Goal: Information Seeking & Learning: Learn about a topic

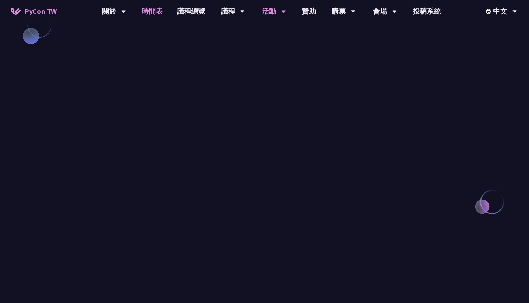
click at [143, 8] on link "時間表" at bounding box center [152, 11] width 35 height 22
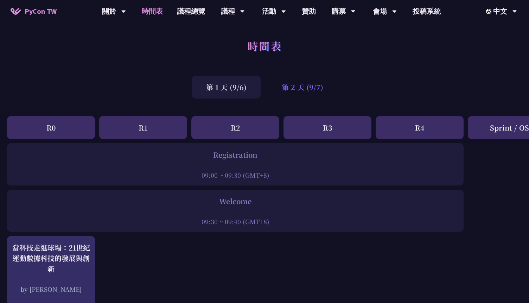
click at [285, 90] on div "第 2 天 (9/7)" at bounding box center [303, 87] width 70 height 23
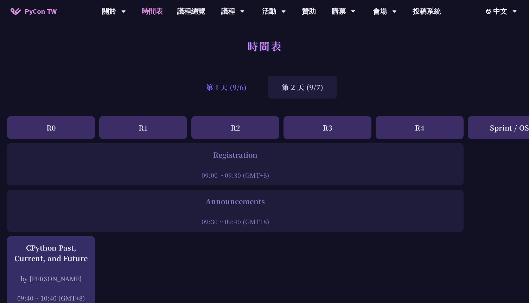
click at [246, 86] on div "第 1 天 (9/6)" at bounding box center [226, 87] width 69 height 23
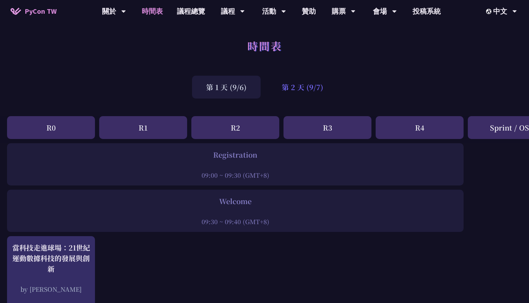
click at [306, 84] on div "第 2 天 (9/7)" at bounding box center [303, 87] width 70 height 23
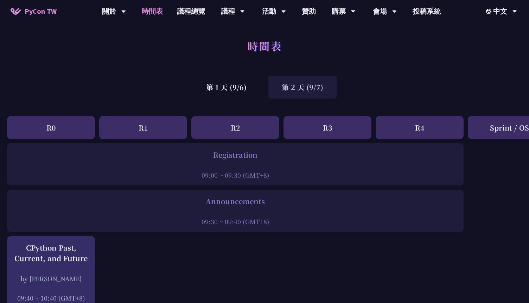
click at [306, 84] on div "第 2 天 (9/7)" at bounding box center [303, 87] width 70 height 23
click at [289, 96] on div "第 2 天 (9/7)" at bounding box center [303, 87] width 70 height 23
click at [264, 68] on div "時間表" at bounding box center [264, 53] width 529 height 37
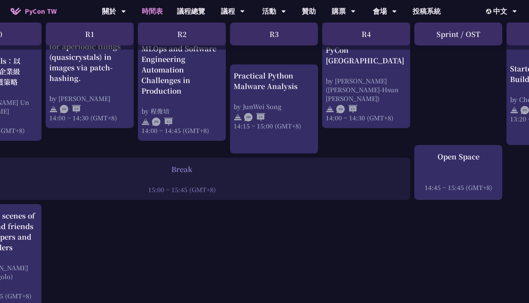
scroll to position [776, 0]
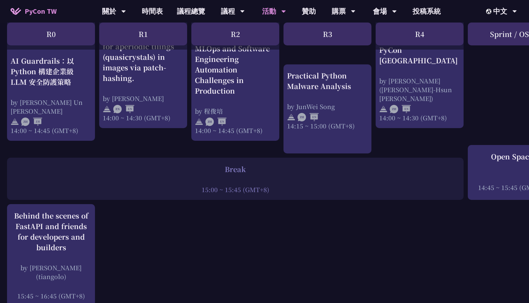
scroll to position [630, 0]
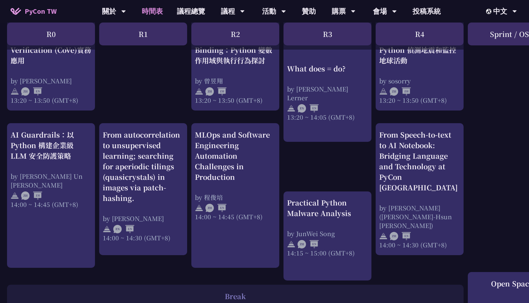
scroll to position [648, 0]
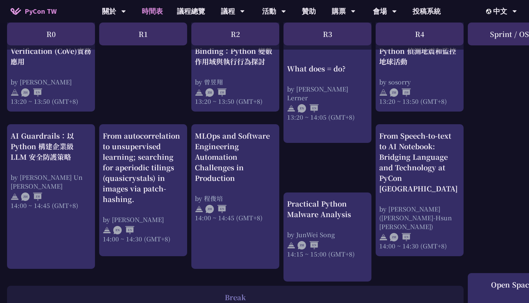
click at [168, 103] on div "print("Hello World")，然後呢？ by [PERSON_NAME] 10:50 ~ 11:35 (GMT+8) What does = do…" at bounding box center [373, 41] width 747 height 1093
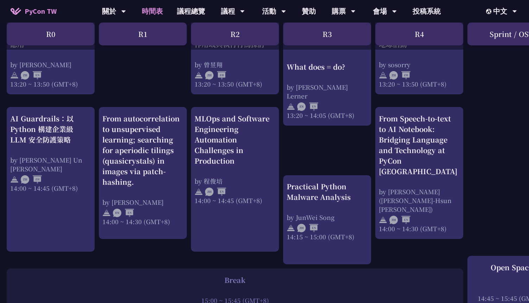
scroll to position [666, 1]
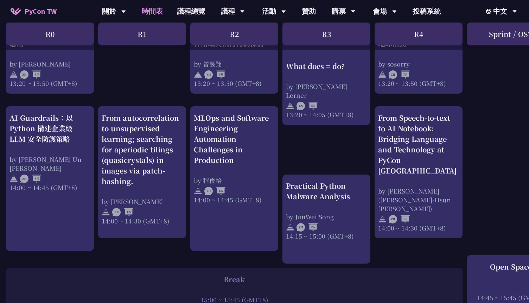
click at [170, 96] on div "print("Hello World")，然後呢？ by [PERSON_NAME] 10:50 ~ 11:35 (GMT+8) What does = do…" at bounding box center [372, 23] width 747 height 1093
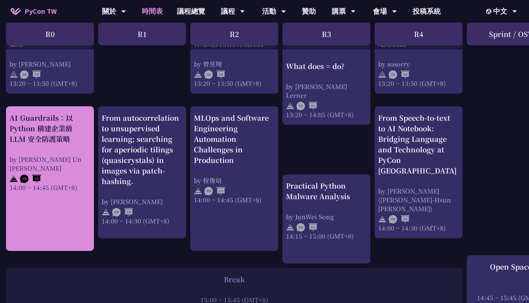
click at [59, 137] on div "AI Guardrails：以 Python 構建企業級 LLM 安全防護策略" at bounding box center [49, 128] width 81 height 32
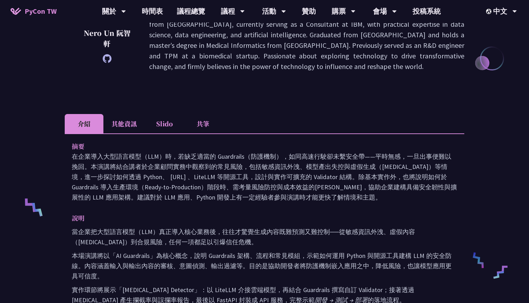
scroll to position [148, 0]
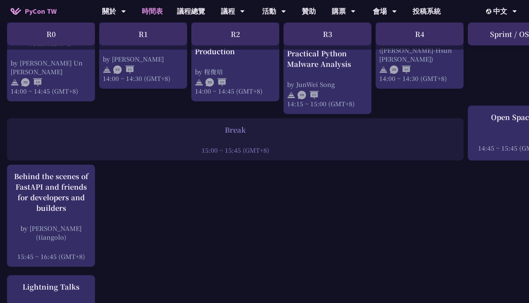
scroll to position [814, 0]
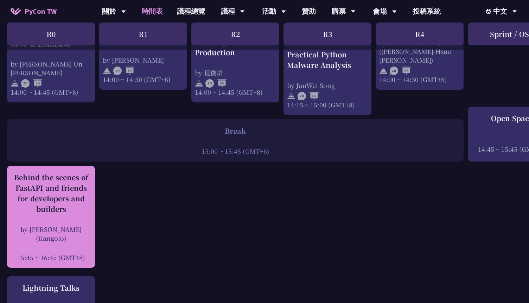
click at [83, 198] on div "Behind the scenes of FastAPI and friends for developers and builders" at bounding box center [51, 193] width 81 height 42
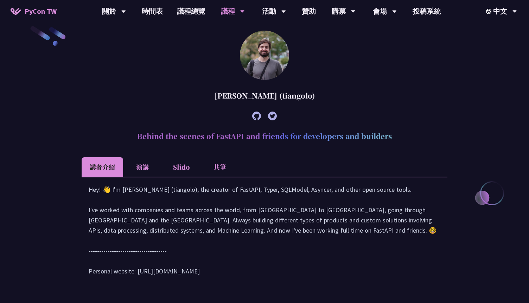
scroll to position [204, 0]
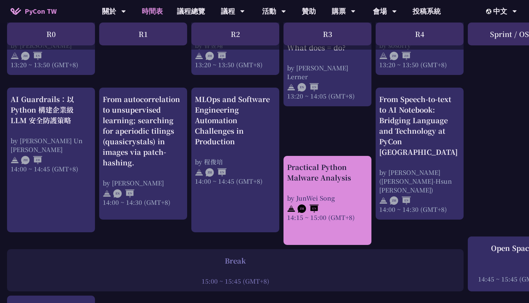
scroll to position [695, 0]
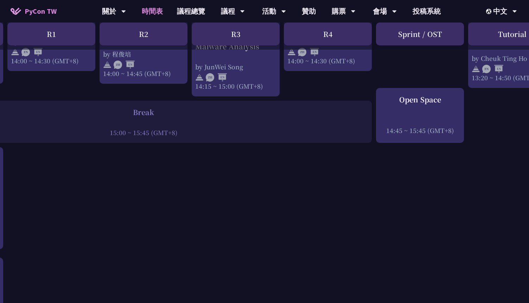
scroll to position [0, 0]
